Goal: Check status: Check status

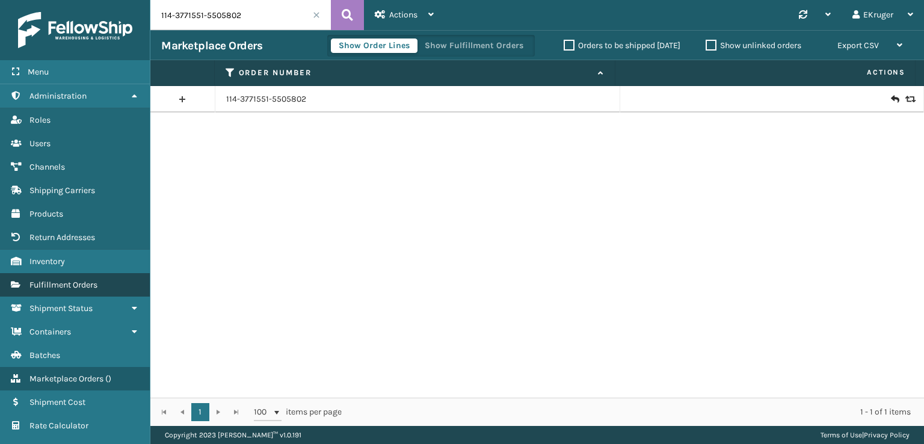
click at [69, 281] on span "Fulfillment Orders" at bounding box center [63, 285] width 68 height 10
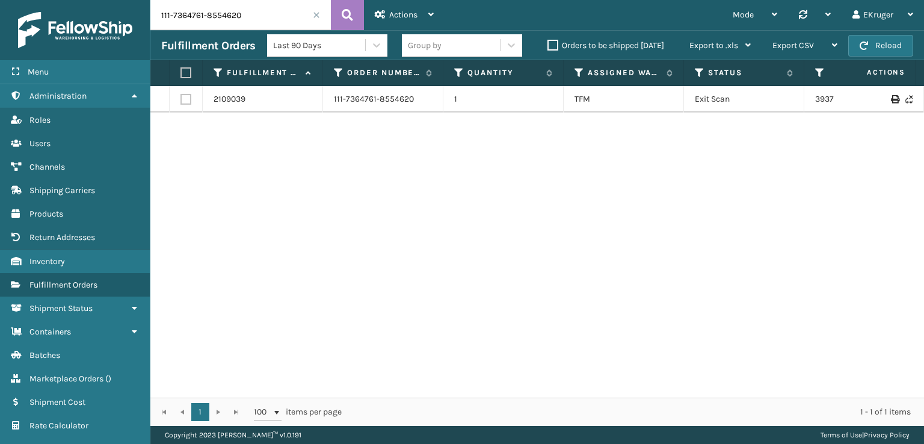
drag, startPoint x: 248, startPoint y: 3, endPoint x: 131, endPoint y: 32, distance: 120.9
click at [131, 0] on div "Menu Administration Roles Users Channels Shipping Carriers Products Return Addr…" at bounding box center [462, 0] width 924 height 0
paste input "2-9505701-3141063"
click at [822, 104] on link "394062915729" at bounding box center [842, 105] width 55 height 10
drag, startPoint x: 263, startPoint y: 13, endPoint x: 122, endPoint y: 17, distance: 140.8
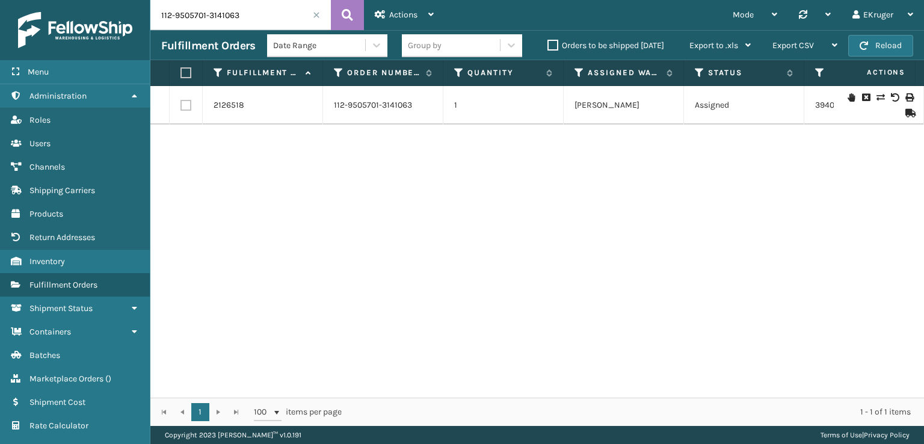
click at [122, 0] on div "Menu Administration Roles Users Channels Shipping Carriers Products Return Addr…" at bounding box center [462, 0] width 924 height 0
paste input "1-6925866-2489022"
click at [819, 101] on link "394011001175" at bounding box center [840, 99] width 50 height 10
drag, startPoint x: 256, startPoint y: 17, endPoint x: 145, endPoint y: 11, distance: 110.9
click at [145, 0] on div "Menu Administration Roles Users Channels Shipping Carriers Products Return Addr…" at bounding box center [462, 0] width 924 height 0
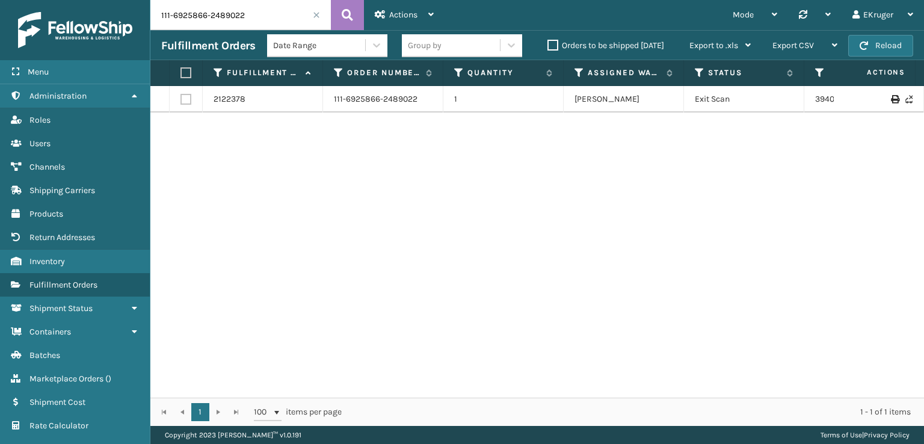
paste input "[CREDIT_CARD_NUMBER]"
type input "113-4091009-6821003"
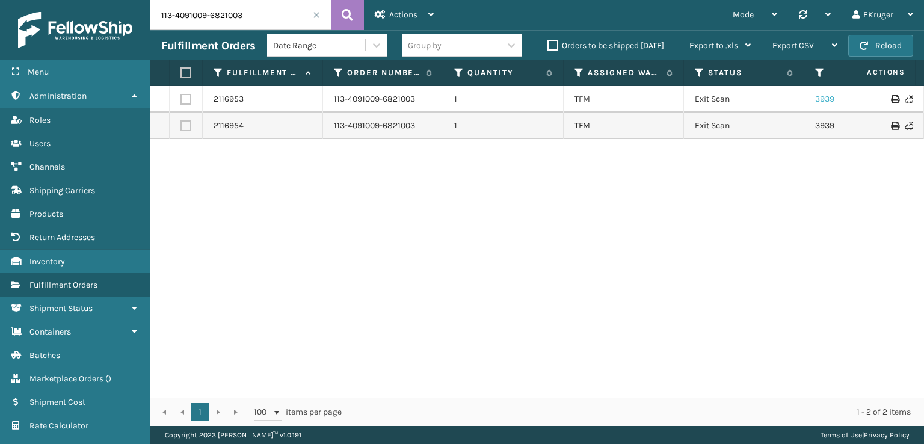
click at [817, 102] on link "393909936139" at bounding box center [843, 99] width 56 height 10
click at [820, 123] on link "393909936390" at bounding box center [844, 125] width 58 height 10
